Goal: Task Accomplishment & Management: Use online tool/utility

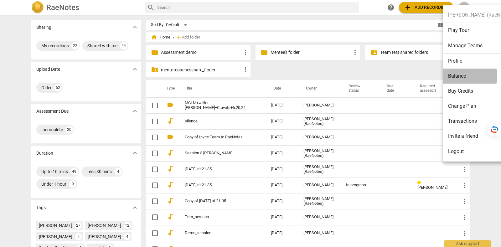
click at [462, 76] on li "Balance" at bounding box center [480, 76] width 74 height 15
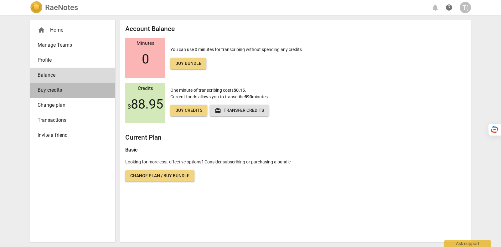
click at [42, 88] on span "Buy credits" at bounding box center [70, 90] width 65 height 8
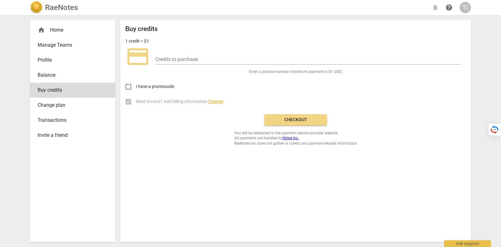
click at [54, 107] on span "Change plan" at bounding box center [70, 105] width 65 height 8
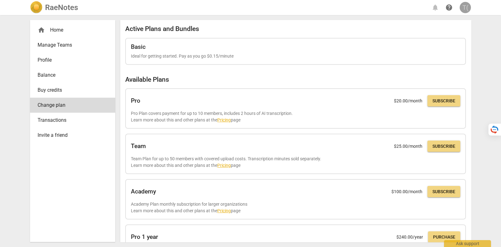
click at [467, 7] on div "T(" at bounding box center [465, 7] width 11 height 11
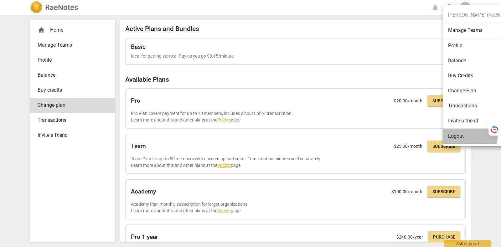
click at [460, 137] on li "Logout" at bounding box center [480, 136] width 74 height 15
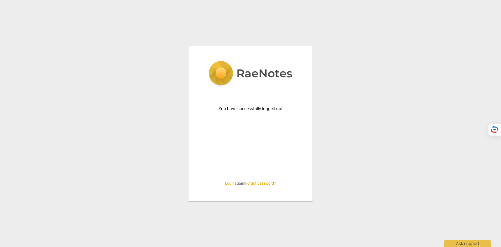
click at [228, 184] on link "Login" at bounding box center [229, 183] width 9 height 4
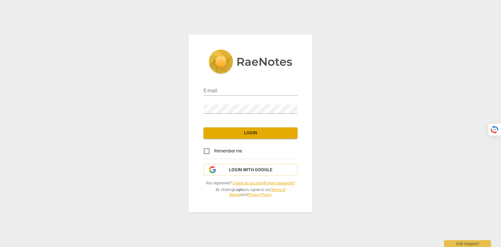
type input "[PERSON_NAME][EMAIL_ADDRESS][DOMAIN_NAME]"
click at [246, 172] on span "Login with Google" at bounding box center [251, 170] width 44 height 6
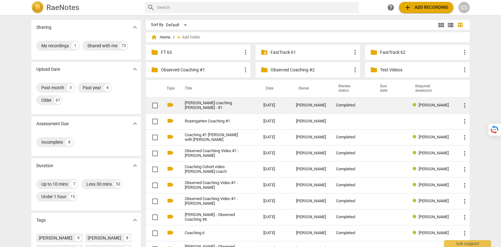
click at [376, 106] on td at bounding box center [390, 105] width 35 height 16
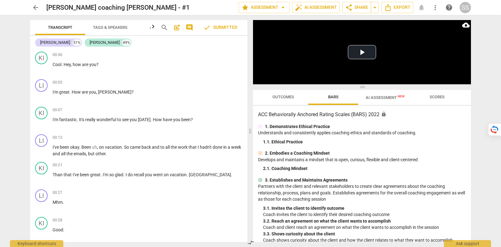
click at [382, 96] on span "AI Assessment New" at bounding box center [385, 97] width 39 height 5
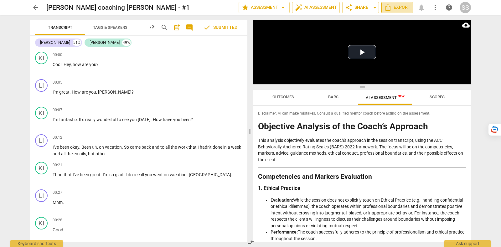
click at [400, 9] on span "Export" at bounding box center [397, 8] width 26 height 8
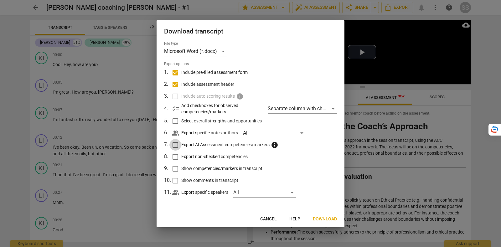
click at [177, 143] on input "Export AI Assessment competencies/markers info" at bounding box center [175, 145] width 12 height 12
checkbox input "true"
click at [180, 155] on input "Export non-checked competencies" at bounding box center [175, 157] width 12 height 12
checkbox input "true"
click at [318, 220] on span "Download" at bounding box center [325, 219] width 24 height 6
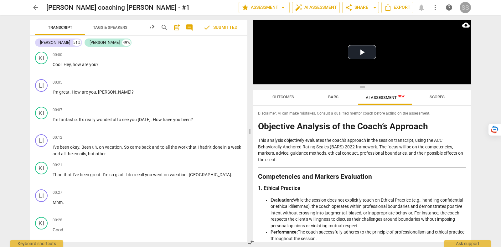
click at [468, 8] on div "SS" at bounding box center [465, 7] width 11 height 11
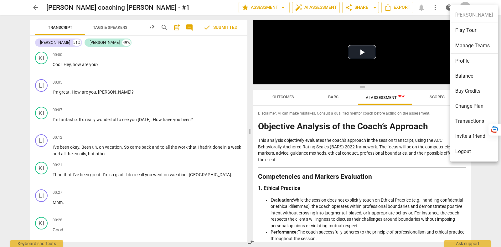
click at [469, 155] on li "Logout" at bounding box center [474, 151] width 48 height 15
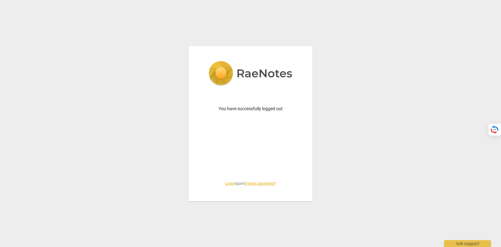
click at [228, 184] on link "Login" at bounding box center [229, 183] width 9 height 4
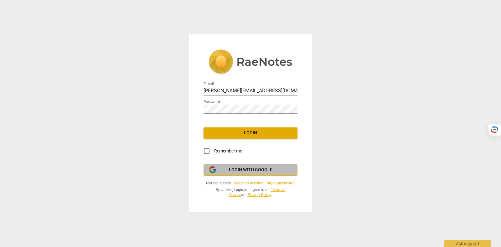
click at [234, 168] on span "Login with Google" at bounding box center [251, 170] width 44 height 6
